Goal: Navigation & Orientation: Find specific page/section

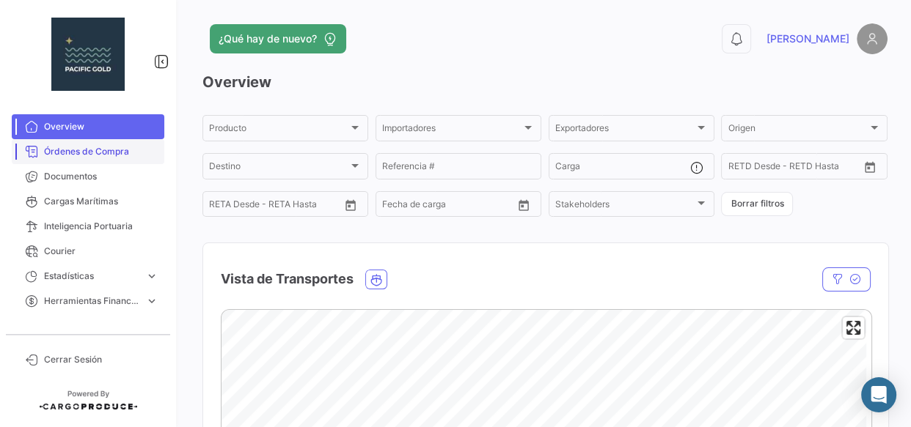
click at [98, 154] on span "Órdenes de Compra" at bounding box center [101, 151] width 114 height 13
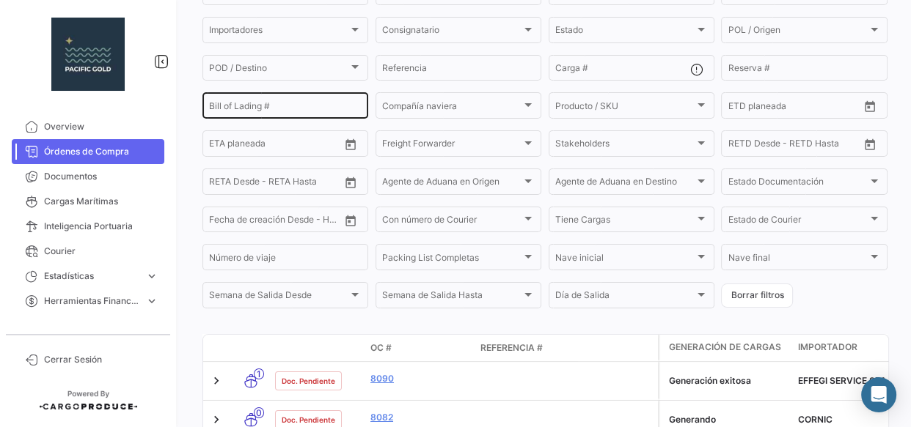
scroll to position [287, 0]
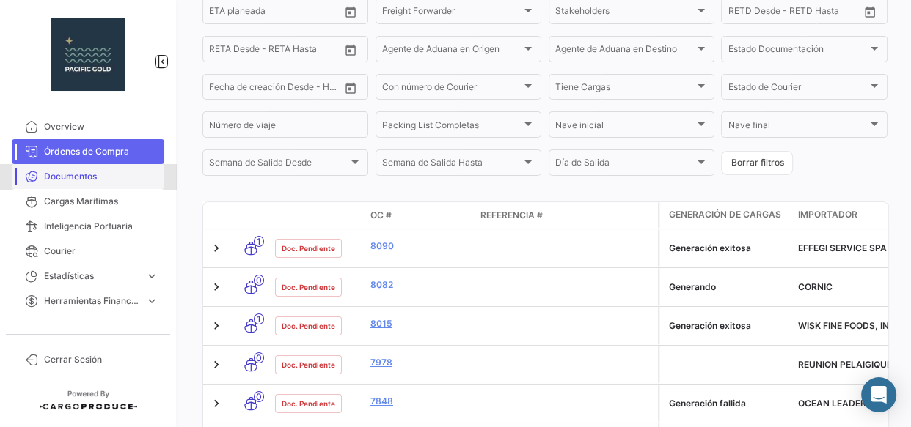
click at [94, 170] on span "Documentos" at bounding box center [101, 176] width 114 height 13
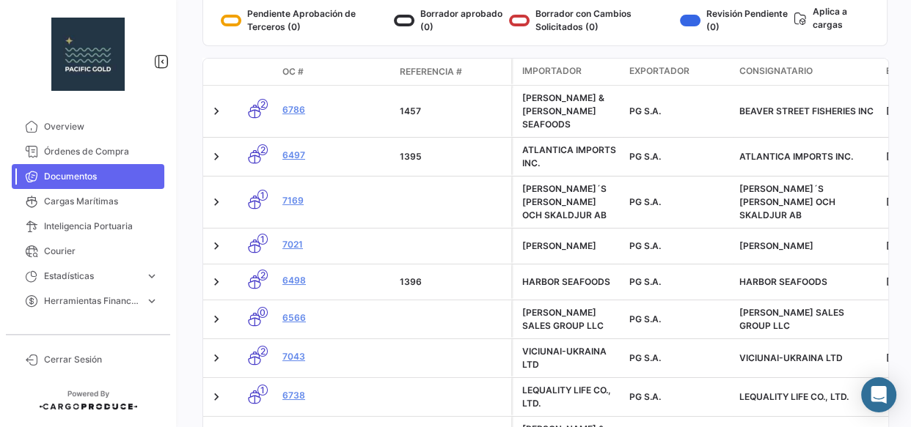
scroll to position [224, 0]
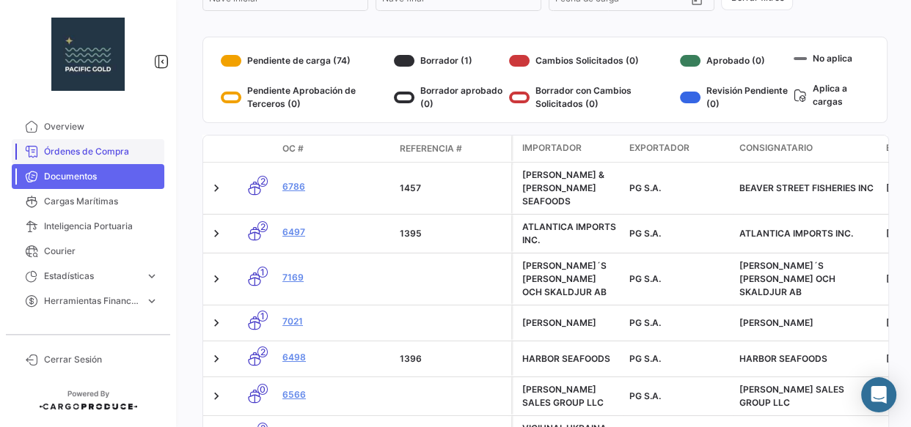
click at [72, 145] on span "Órdenes de Compra" at bounding box center [101, 151] width 114 height 13
